Goal: Book appointment/travel/reservation

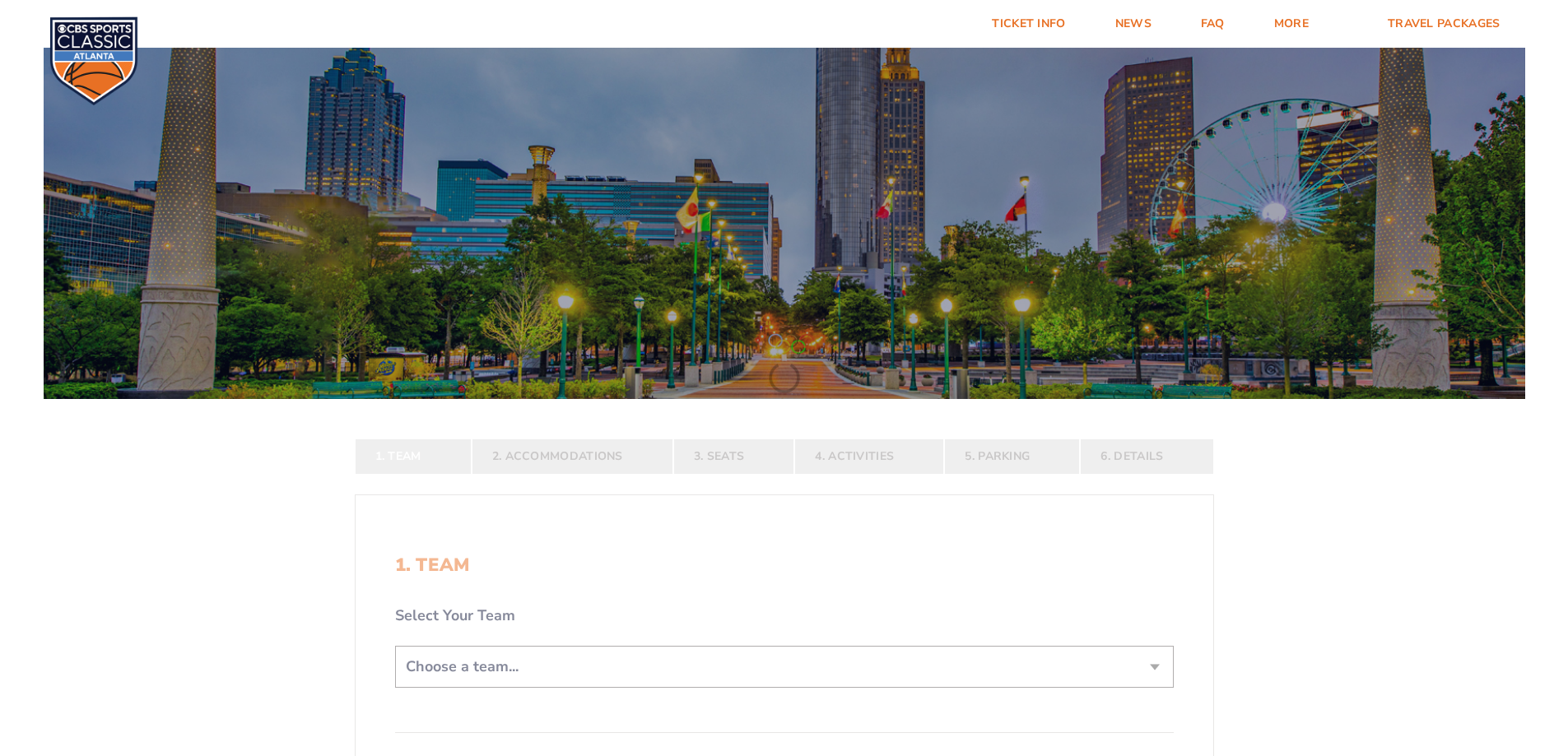
scroll to position [247, 0]
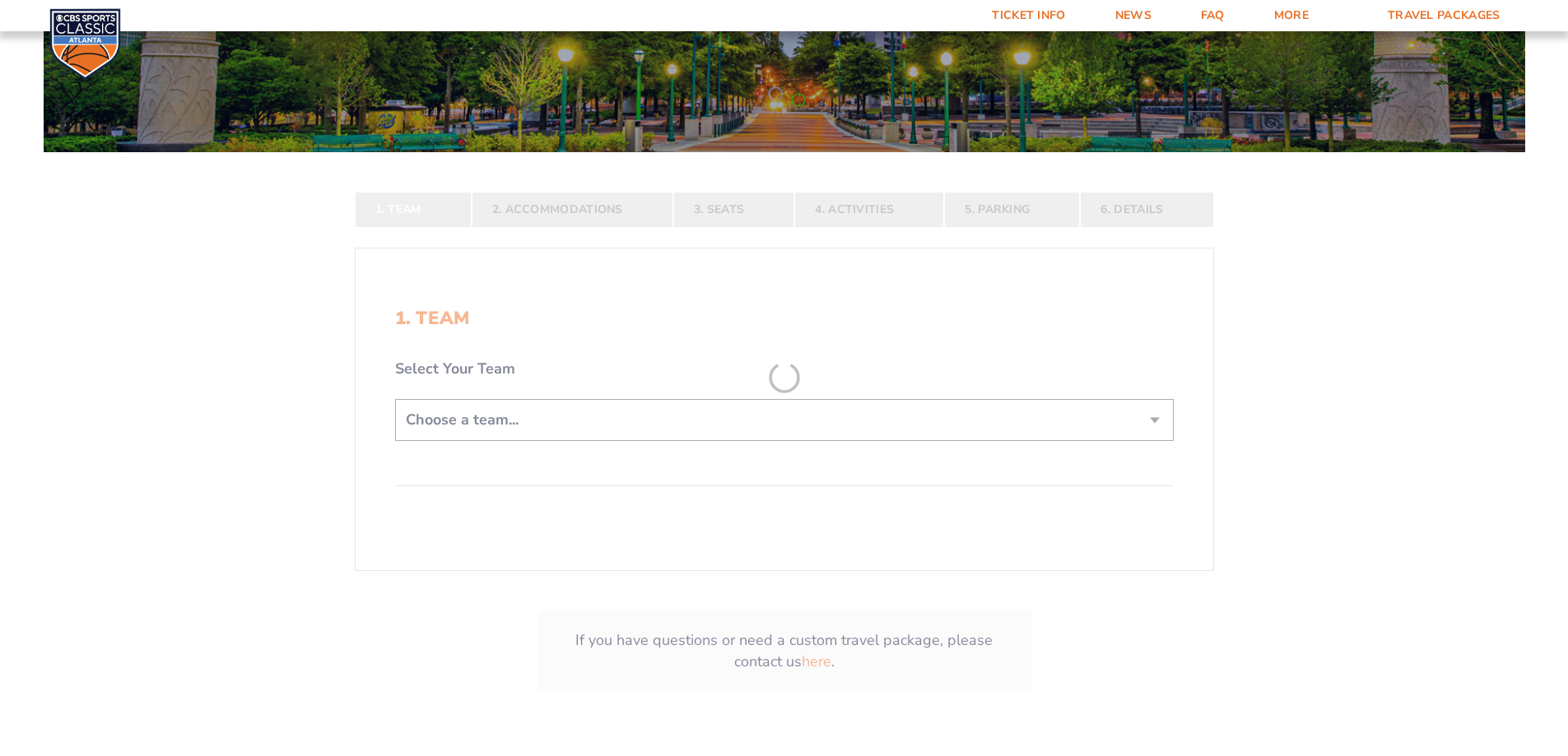
click at [1164, 415] on form "[US_STATE] [US_STATE] Travel Package [US_STATE][GEOGRAPHIC_DATA] [US_STATE] Sta…" at bounding box center [784, 262] width 1568 height 1018
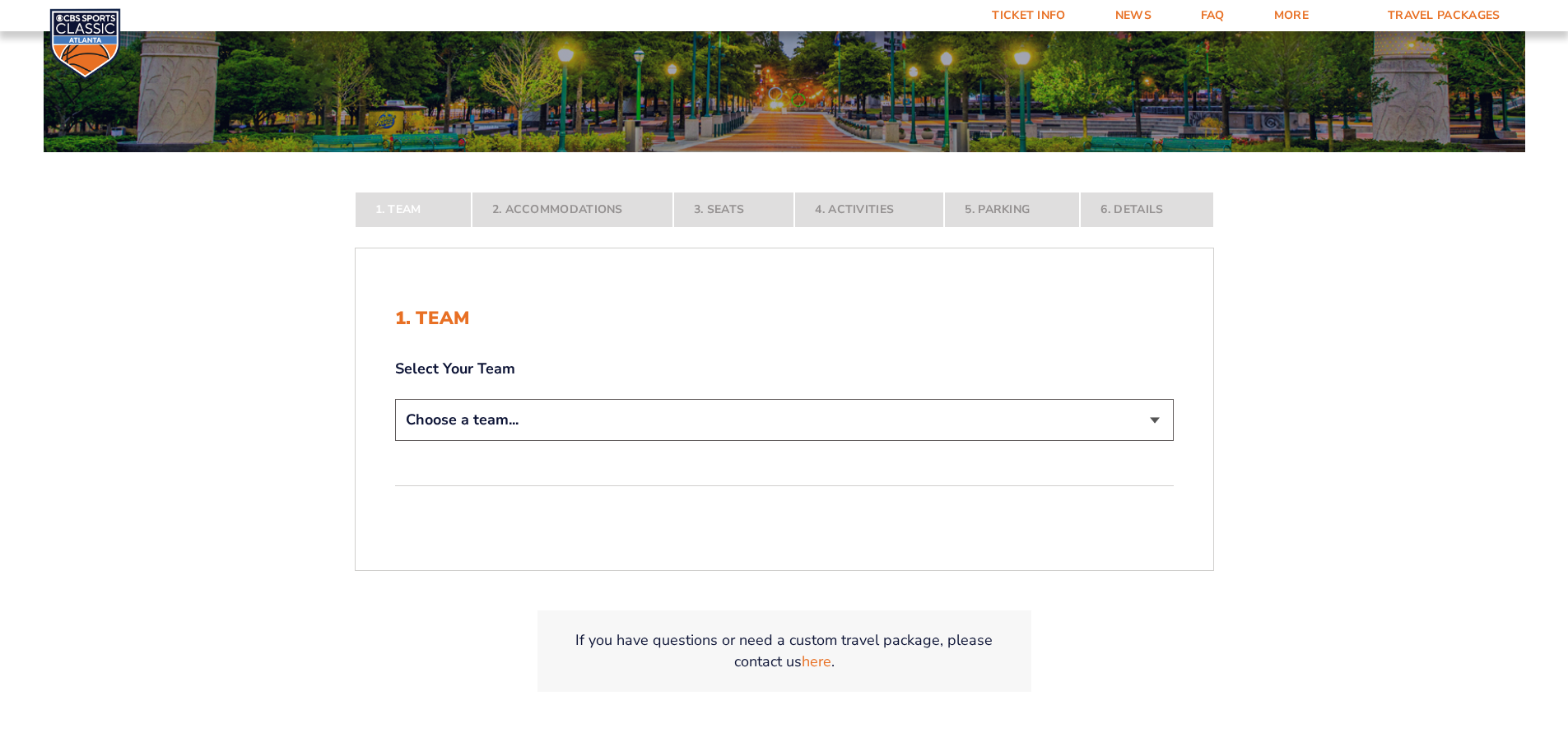
click at [1153, 422] on select "Choose a team... [US_STATE] Wildcats [US_STATE] State Buckeyes [US_STATE] Tar H…" at bounding box center [784, 420] width 779 height 42
select select "12956"
click at [396, 441] on select "Choose a team... [US_STATE] Wildcats [US_STATE] State Buckeyes [US_STATE] Tar H…" at bounding box center [784, 420] width 779 height 42
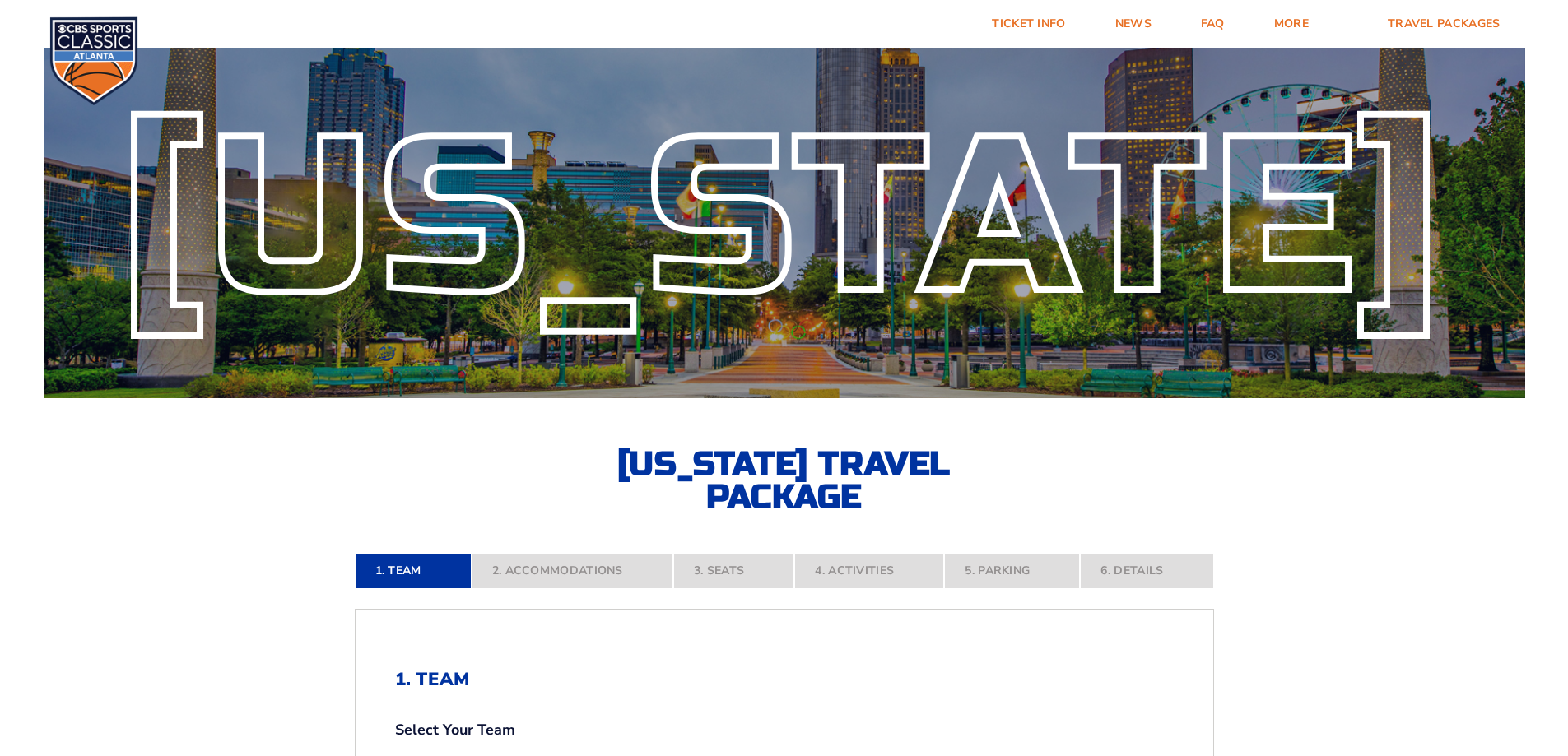
scroll to position [0, 0]
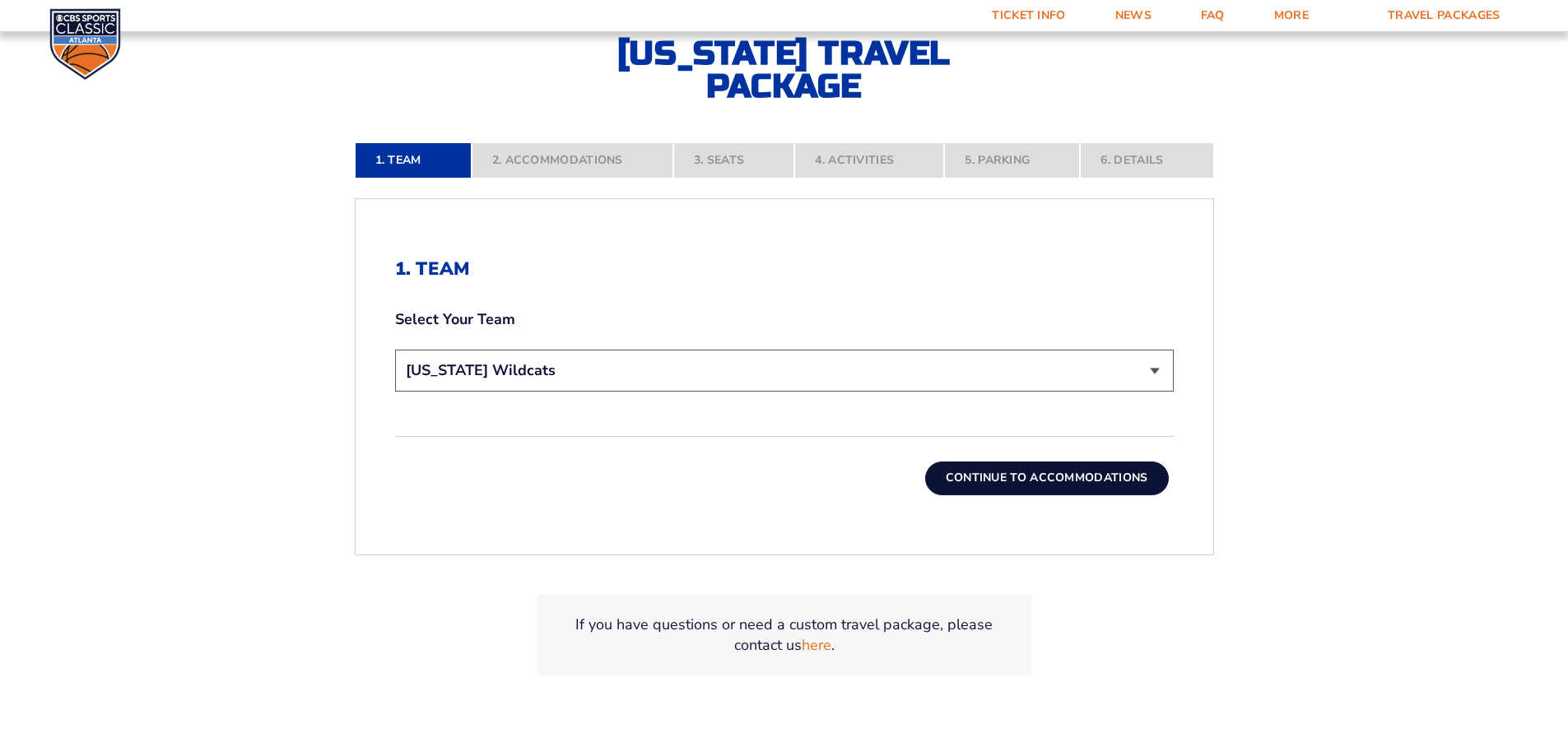
click at [1040, 471] on button "Continue To Accommodations" at bounding box center [1046, 478] width 243 height 33
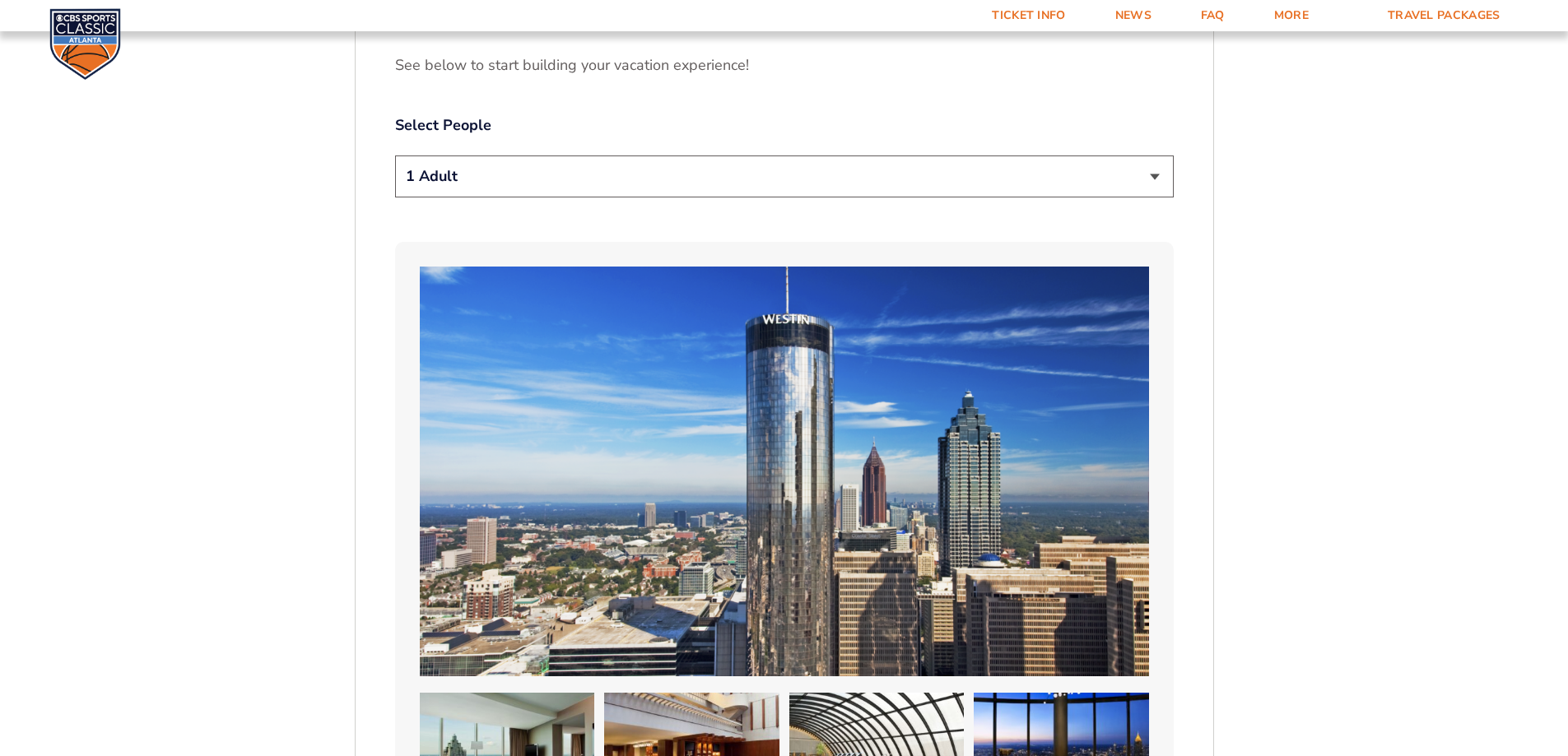
scroll to position [1016, 0]
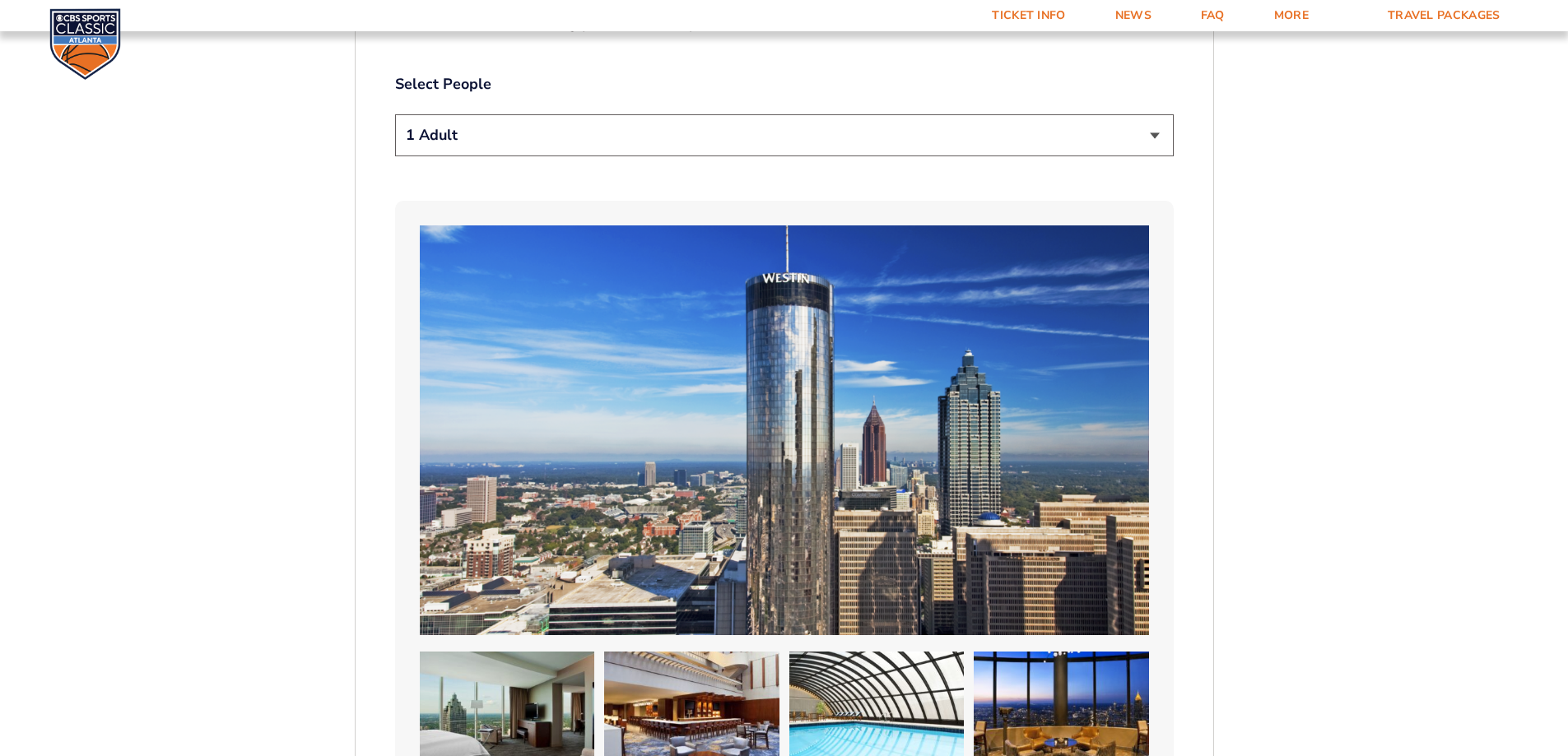
click at [1160, 136] on select "1 Adult 2 Adults 3 Adults 4 Adults 2 Adults + 1 Child 2 Adults + 2 Children 2 A…" at bounding box center [784, 135] width 779 height 42
select select "2 Adults"
click at [396, 114] on select "1 Adult 2 Adults 3 Adults 4 Adults 2 Adults + 1 Child 2 Adults + 2 Children 2 A…" at bounding box center [784, 135] width 779 height 42
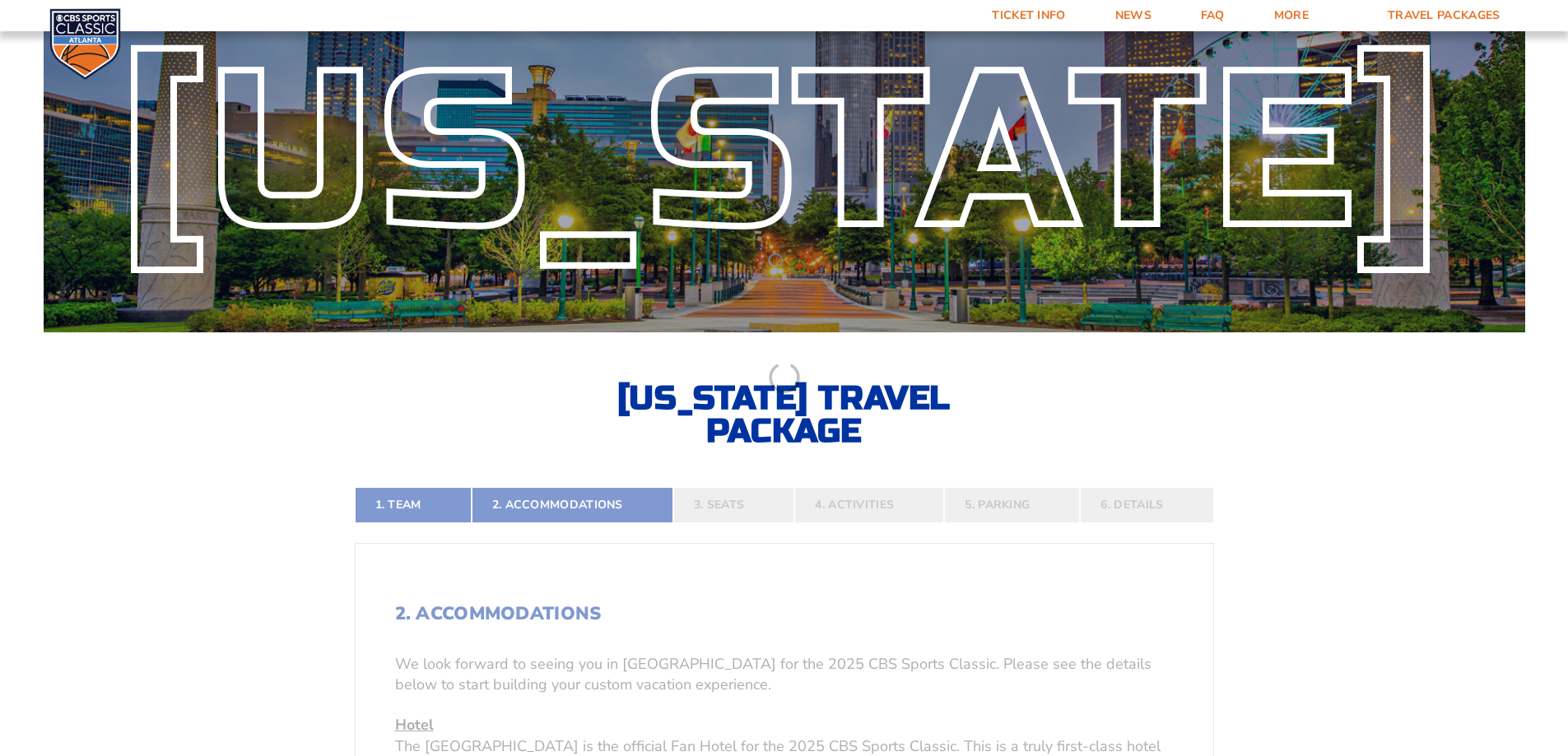
scroll to position [0, 0]
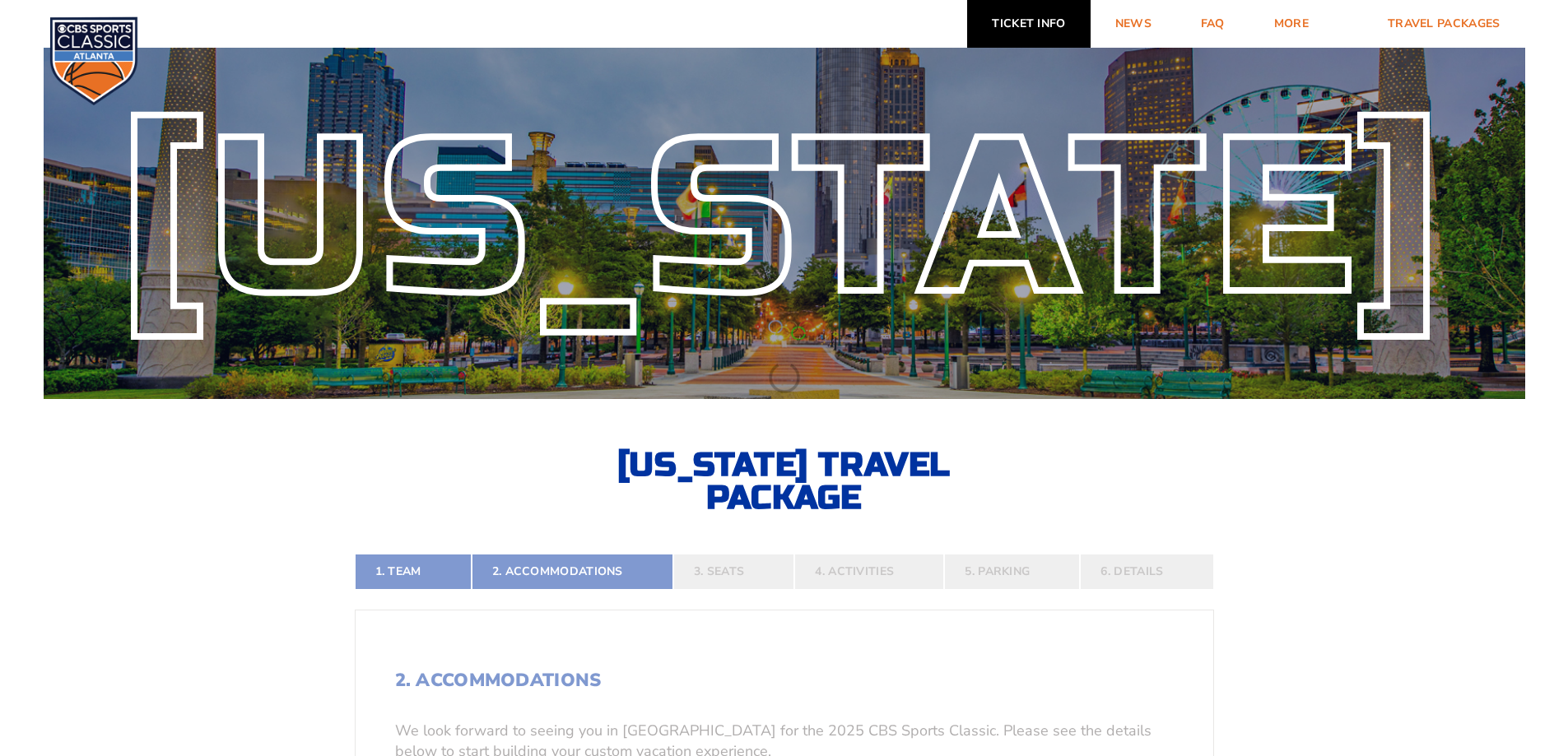
click at [1011, 21] on link "Ticket Info" at bounding box center [1029, 23] width 122 height 47
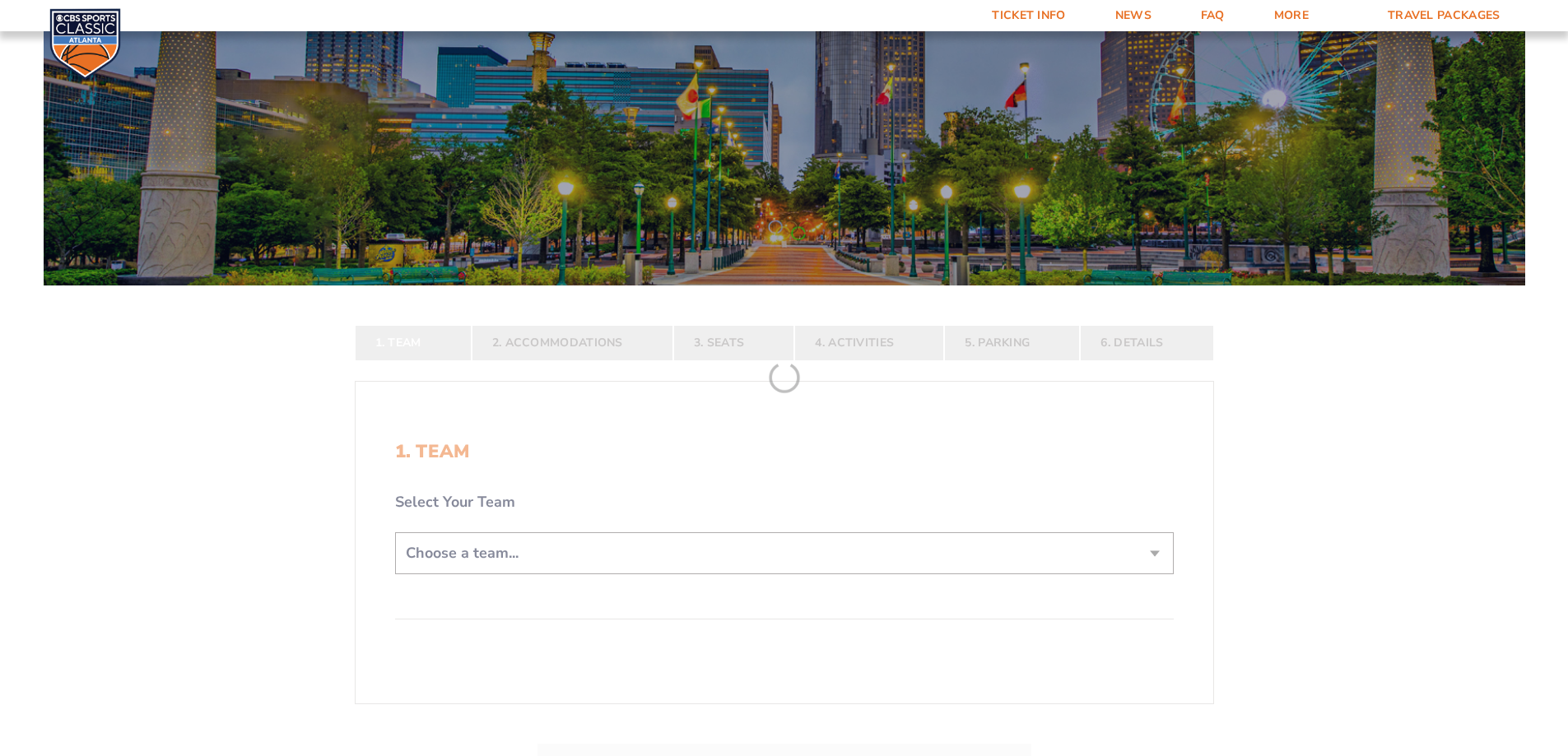
scroll to position [247, 0]
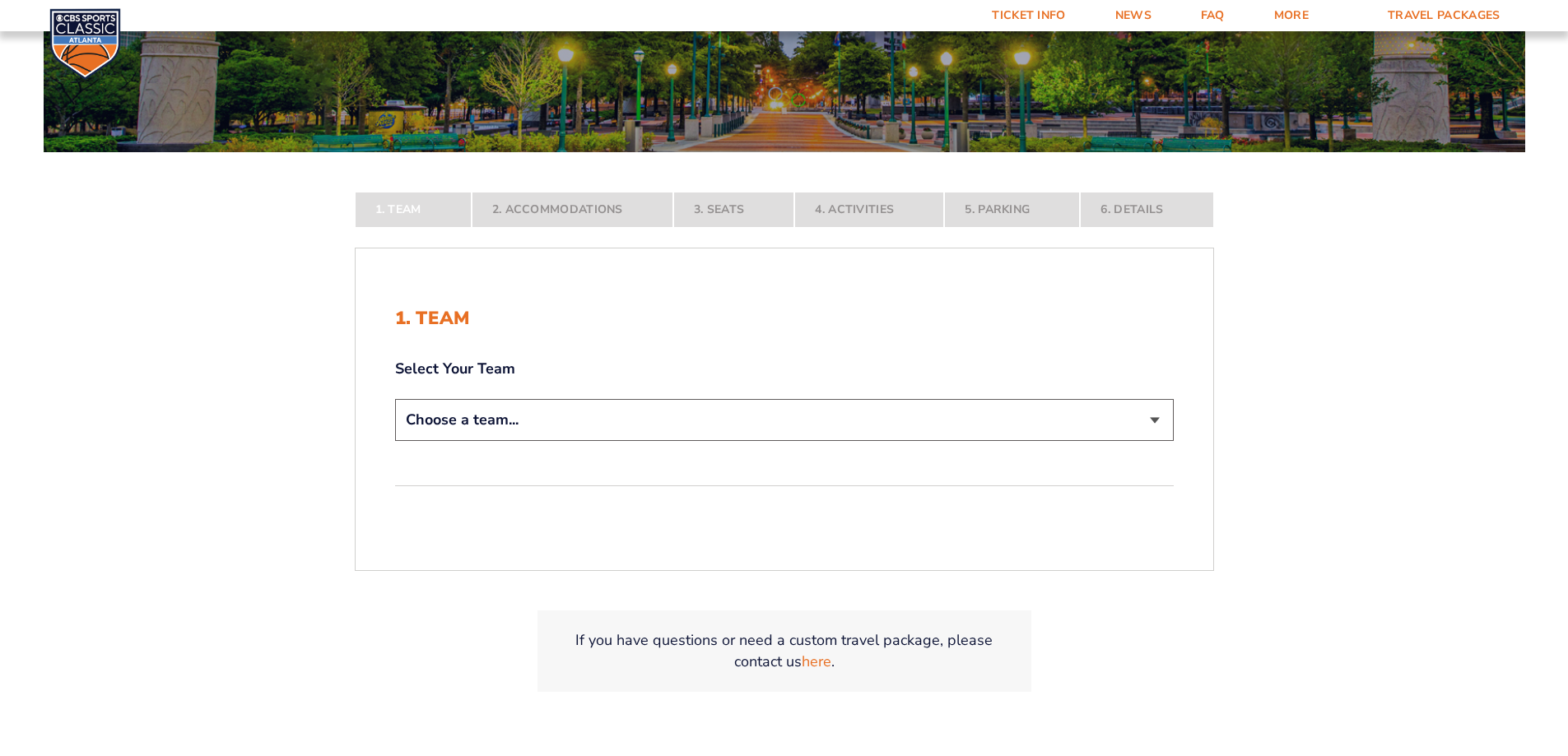
click at [1156, 423] on select "Choose a team... [US_STATE] Wildcats [US_STATE] State Buckeyes [US_STATE] Tar H…" at bounding box center [784, 420] width 779 height 42
select select "12956"
click at [396, 441] on select "Choose a team... [US_STATE] Wildcats [US_STATE] State Buckeyes [US_STATE] Tar H…" at bounding box center [784, 420] width 779 height 42
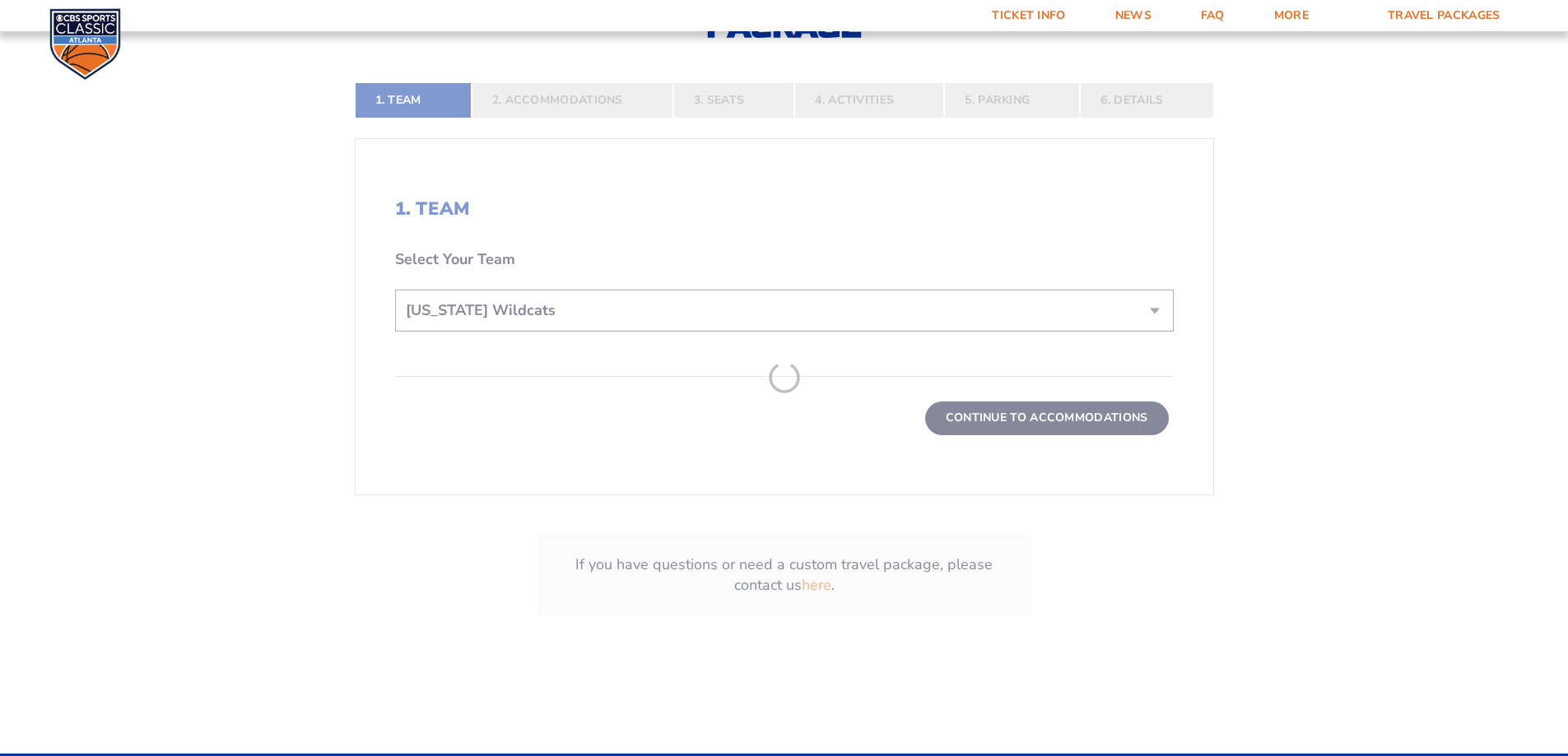
scroll to position [493, 0]
